Goal: Find specific page/section: Find specific page/section

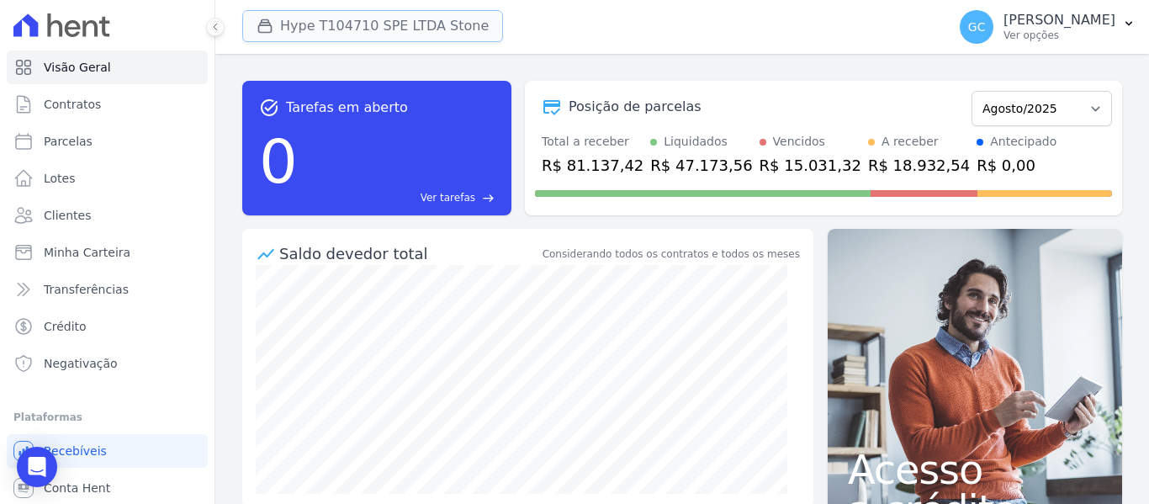
click at [384, 27] on button "Hype T104710 SPE LTDA Stone" at bounding box center [372, 26] width 261 height 32
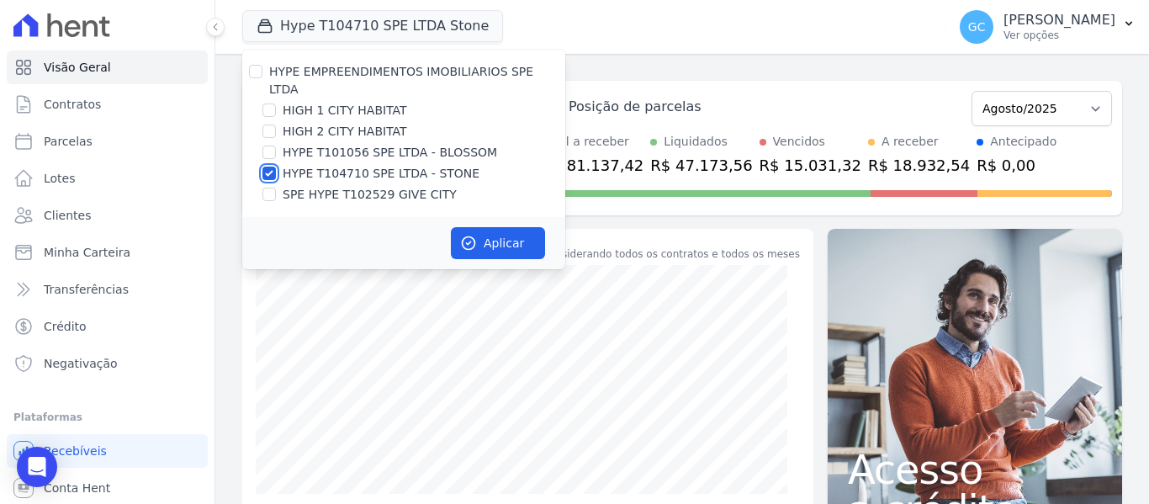
click at [270, 167] on input "HYPE T104710 SPE LTDA - STONE" at bounding box center [268, 173] width 13 height 13
checkbox input "false"
click at [266, 103] on input "HIGH 1 CITY HABITAT" at bounding box center [268, 109] width 13 height 13
checkbox input "true"
click at [498, 230] on button "Aplicar" at bounding box center [498, 243] width 94 height 32
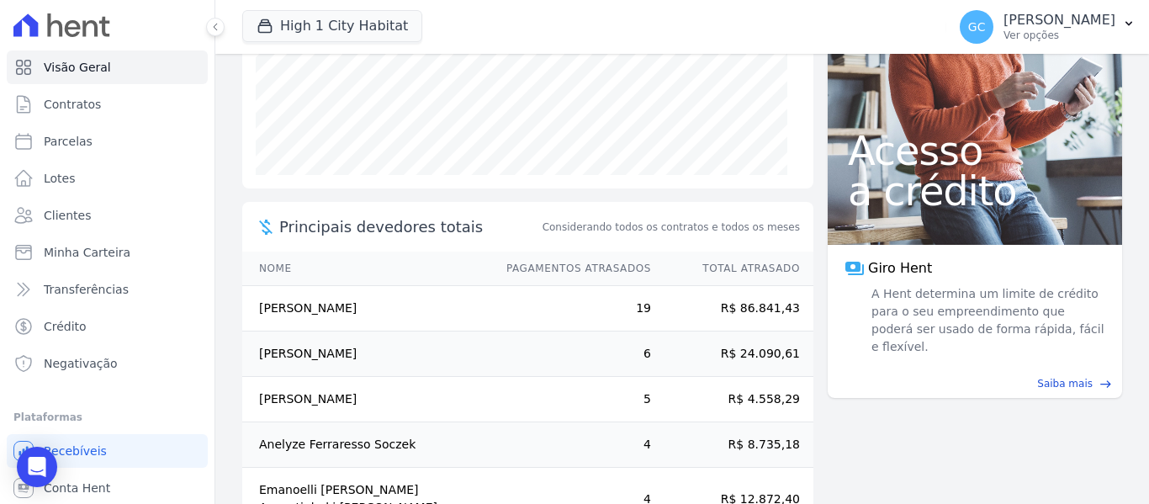
scroll to position [355, 0]
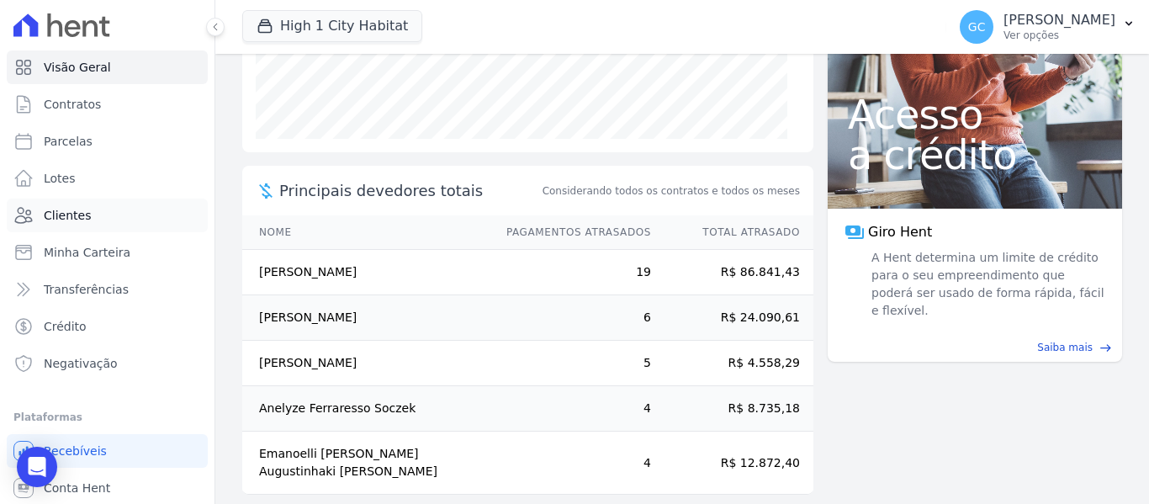
click at [72, 215] on span "Clientes" at bounding box center [67, 215] width 47 height 17
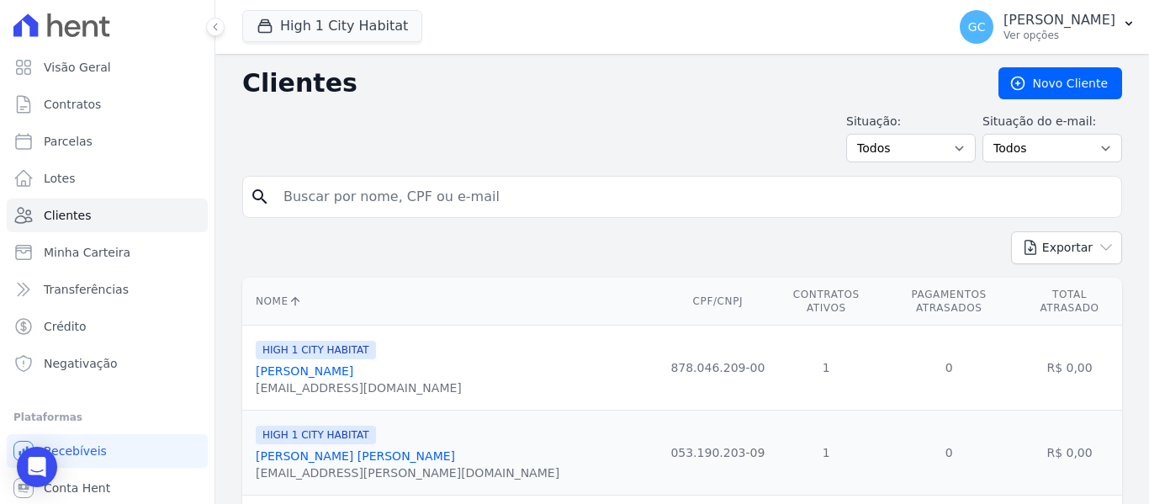
click at [315, 201] on input "search" at bounding box center [693, 197] width 841 height 34
type input "comim"
click at [987, 193] on input "comim" at bounding box center [693, 197] width 841 height 34
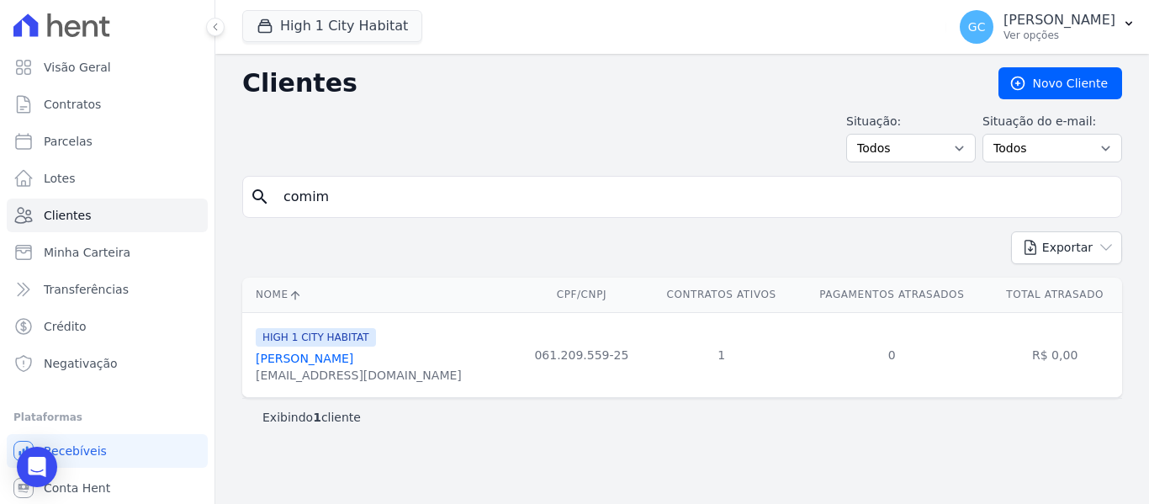
click at [331, 360] on link "[PERSON_NAME]" at bounding box center [305, 358] width 98 height 13
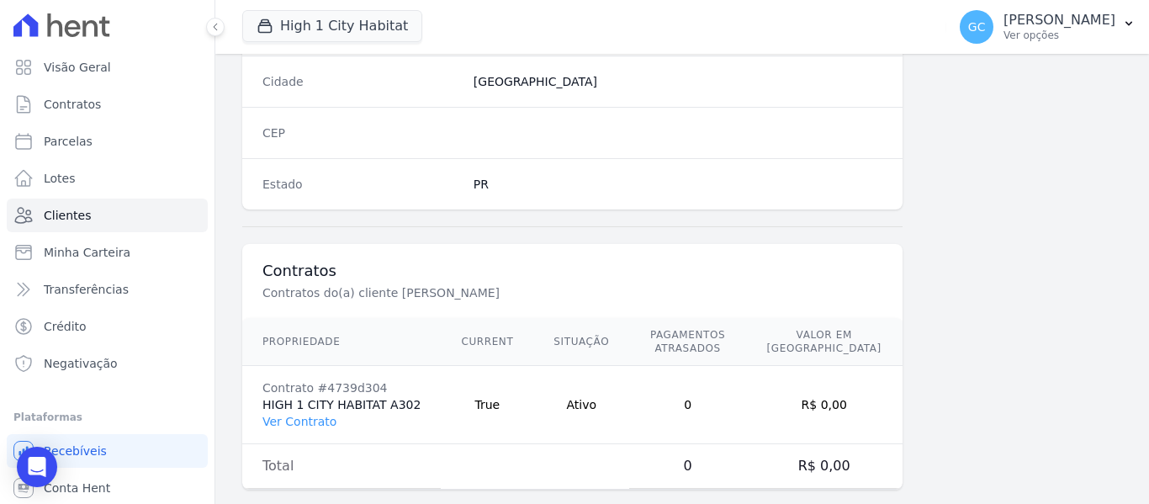
scroll to position [1084, 0]
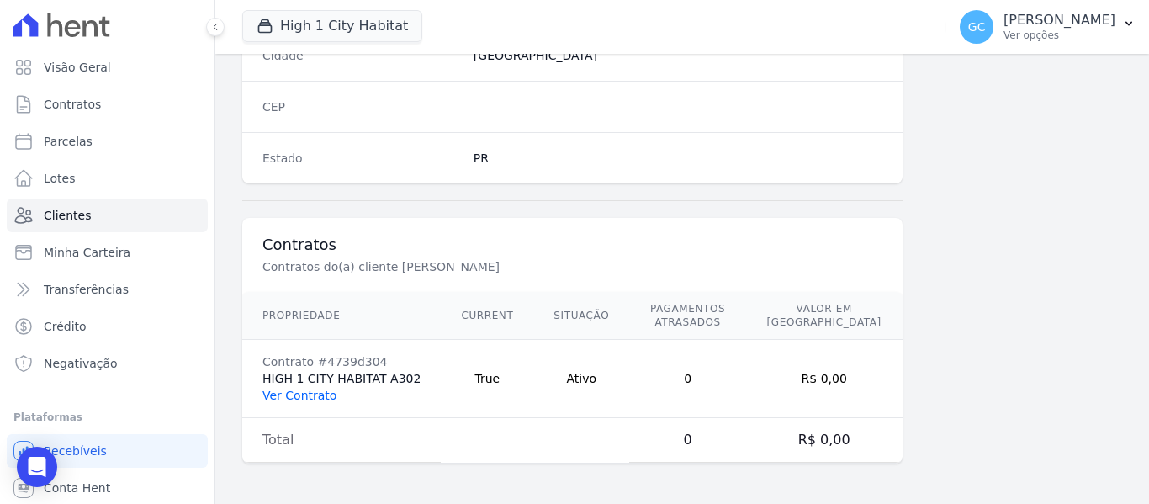
click at [313, 393] on link "Ver Contrato" at bounding box center [299, 395] width 74 height 13
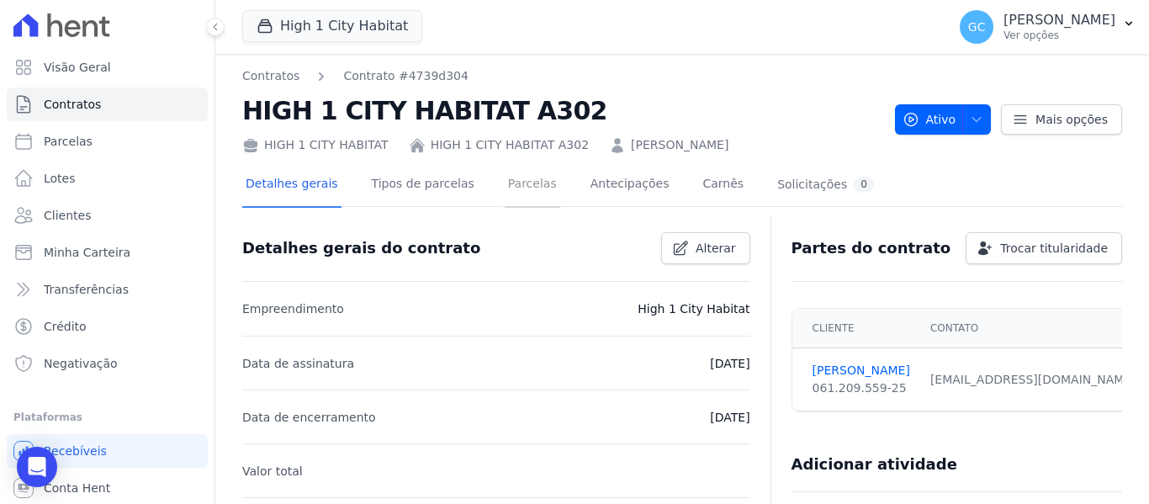
click at [505, 188] on link "Parcelas" at bounding box center [533, 185] width 56 height 45
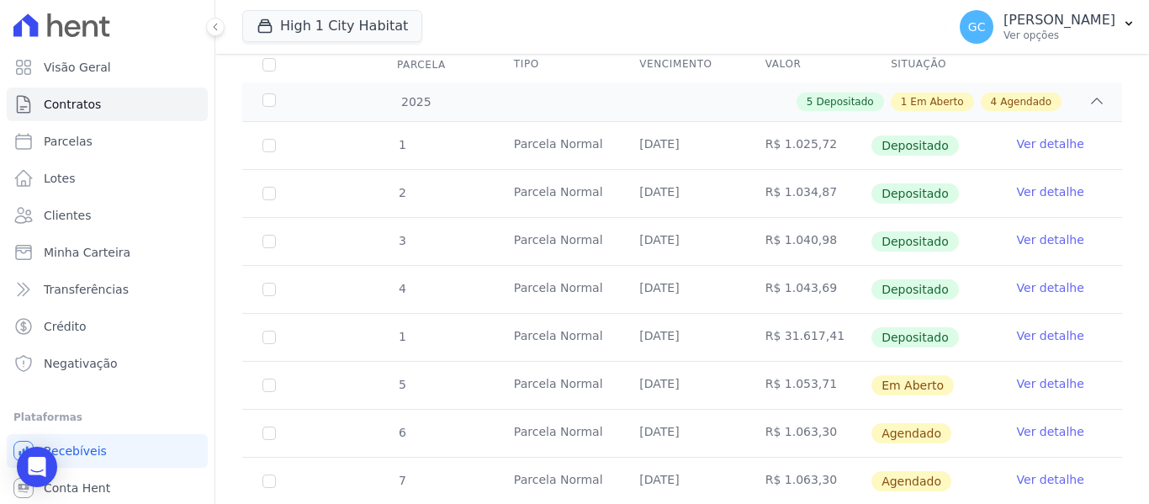
scroll to position [252, 0]
